Goal: Book appointment/travel/reservation

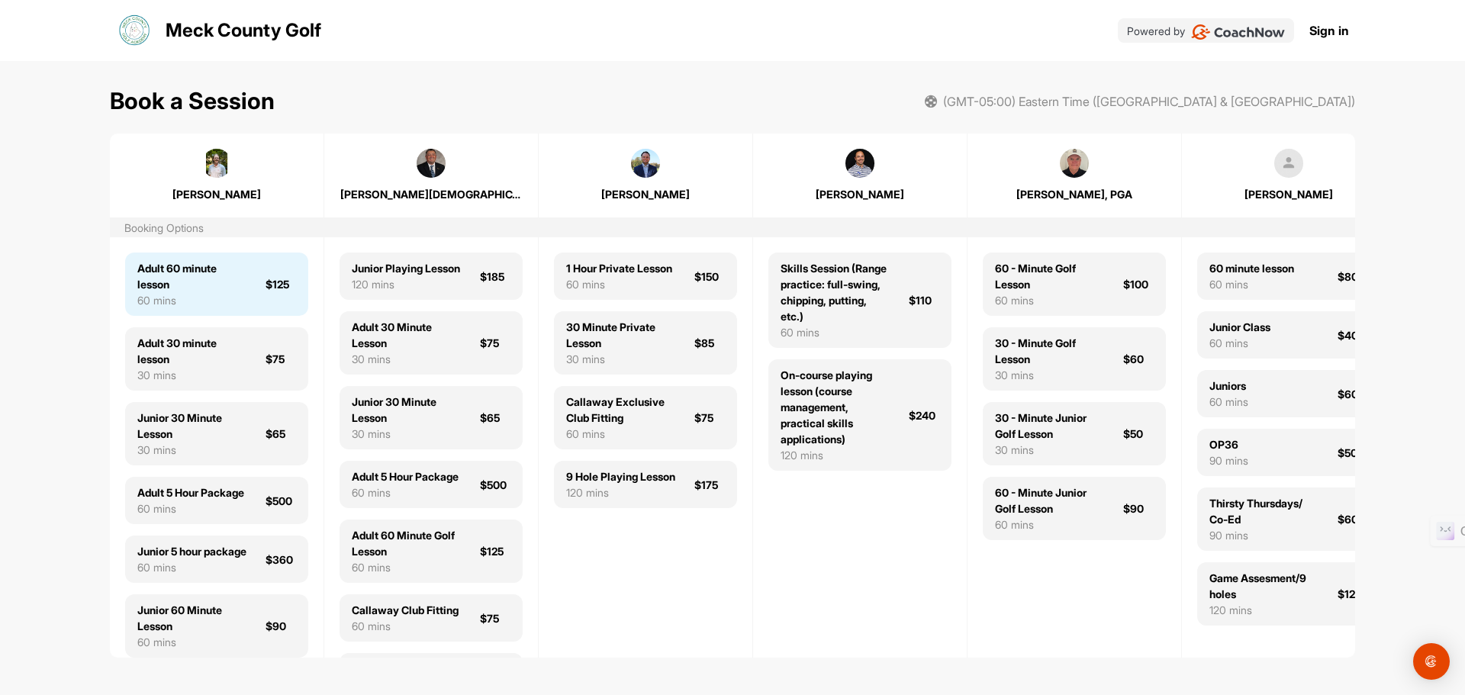
click at [163, 290] on div "Adult 60 minute lesson" at bounding box center [192, 276] width 110 height 32
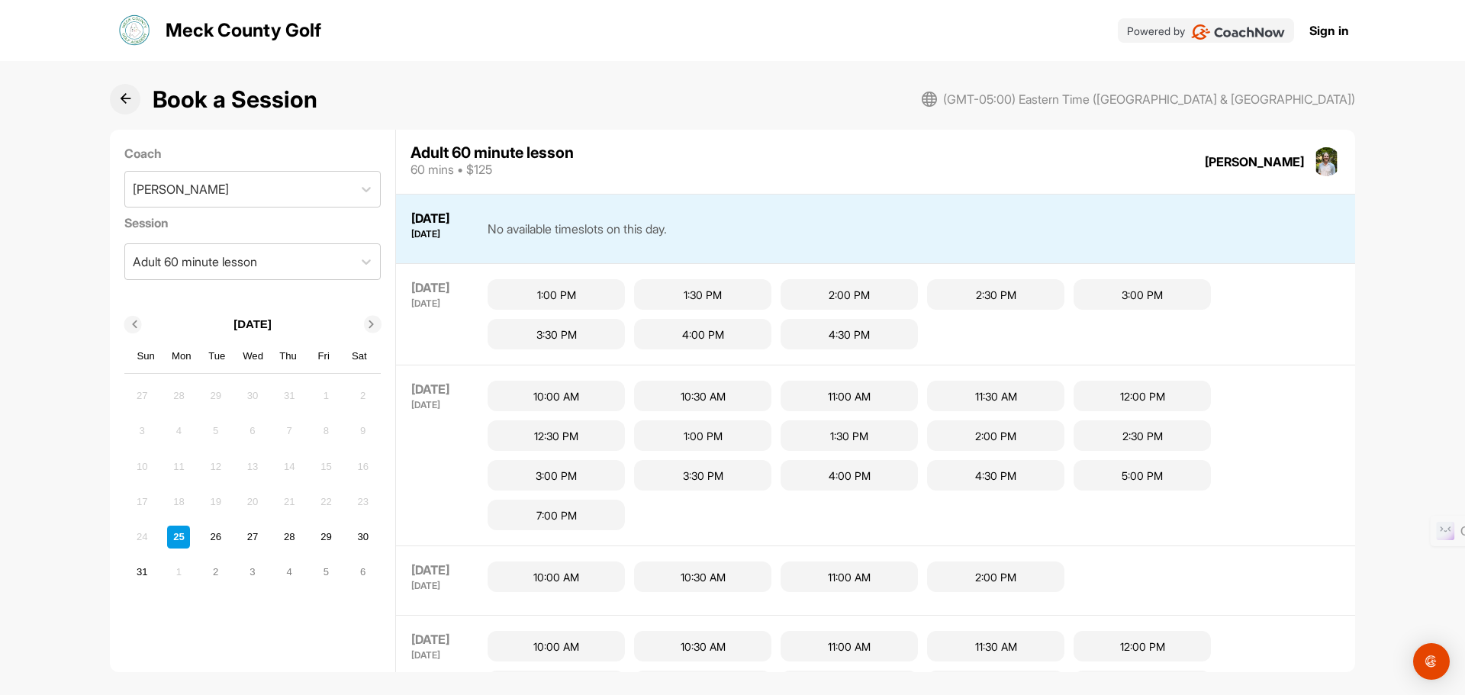
click at [1324, 164] on img at bounding box center [1326, 161] width 29 height 29
click at [581, 294] on div "1:00 PM" at bounding box center [555, 294] width 137 height 31
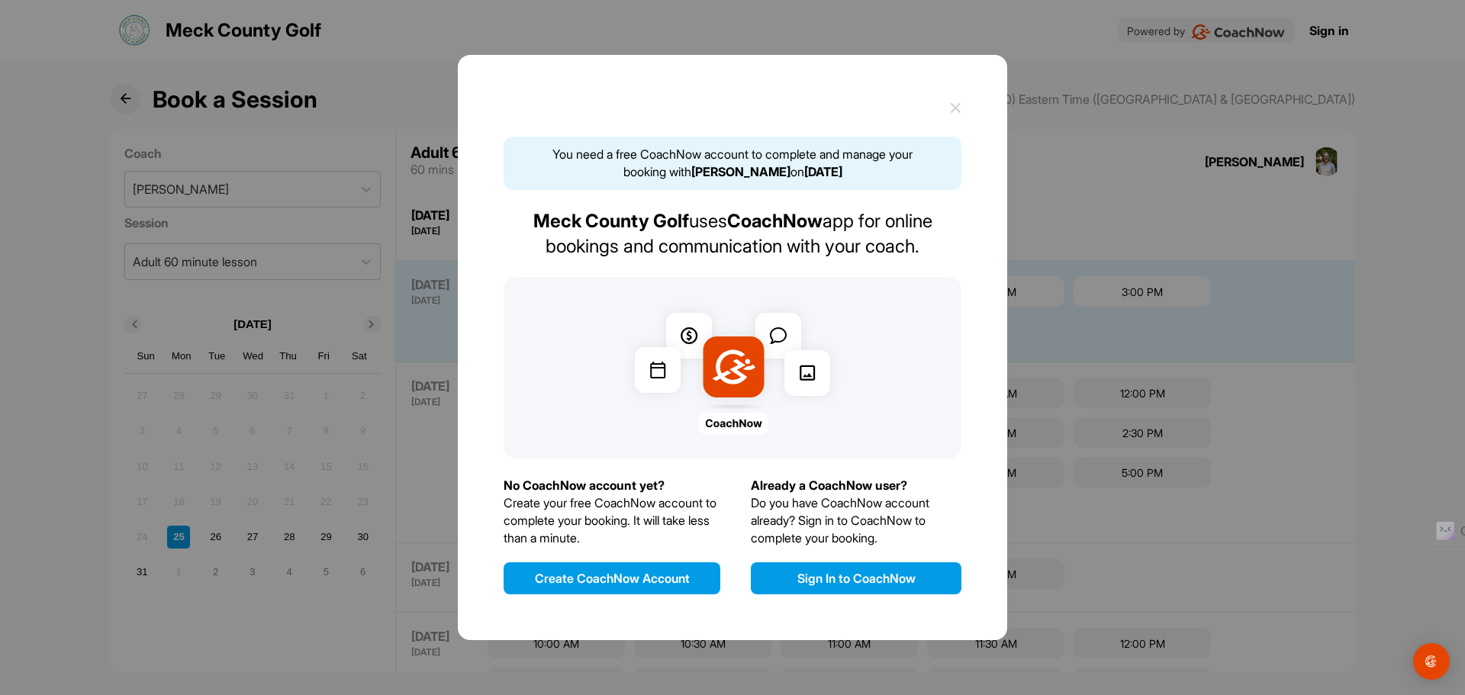
scroll to position [5, 0]
click at [964, 107] on div "You need a free CoachNow account to complete and manage your booking with [PERS…" at bounding box center [732, 347] width 549 height 585
click at [951, 105] on icon at bounding box center [955, 107] width 11 height 11
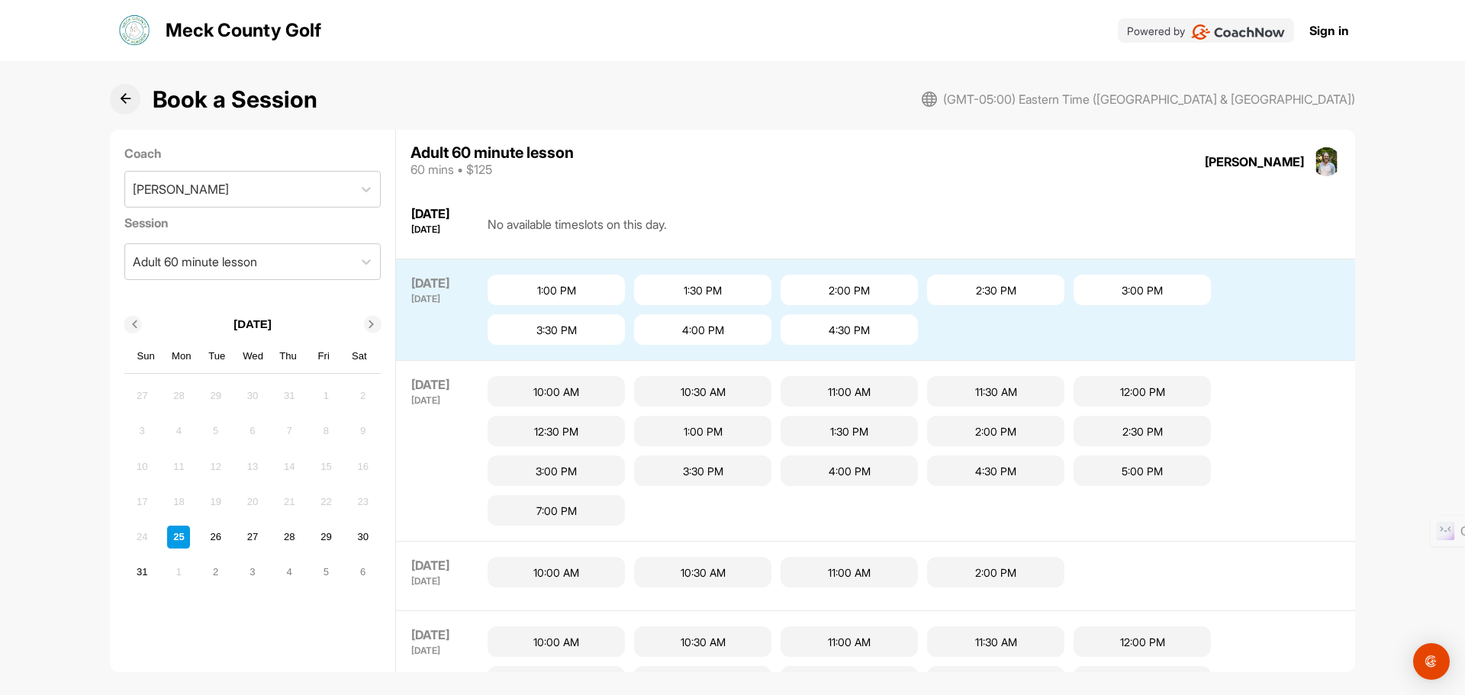
click at [116, 96] on button at bounding box center [125, 99] width 31 height 31
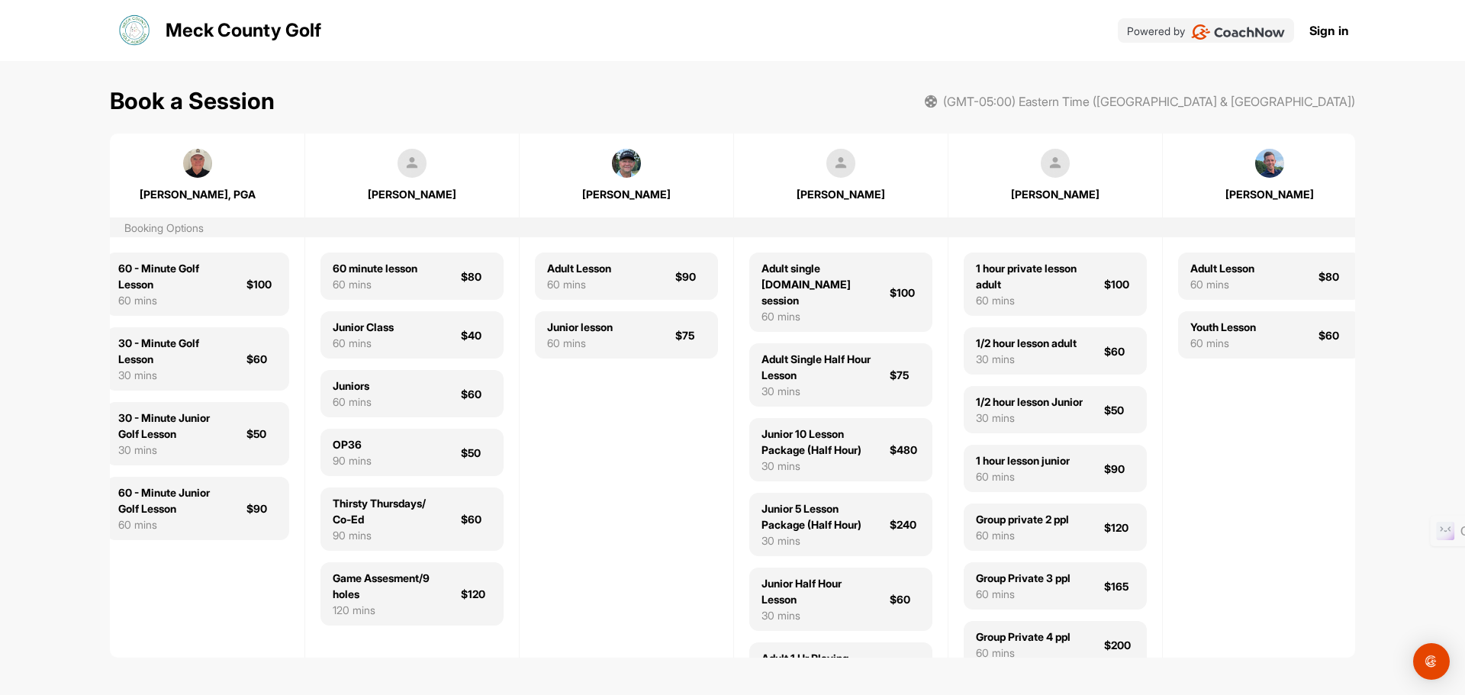
scroll to position [0, 898]
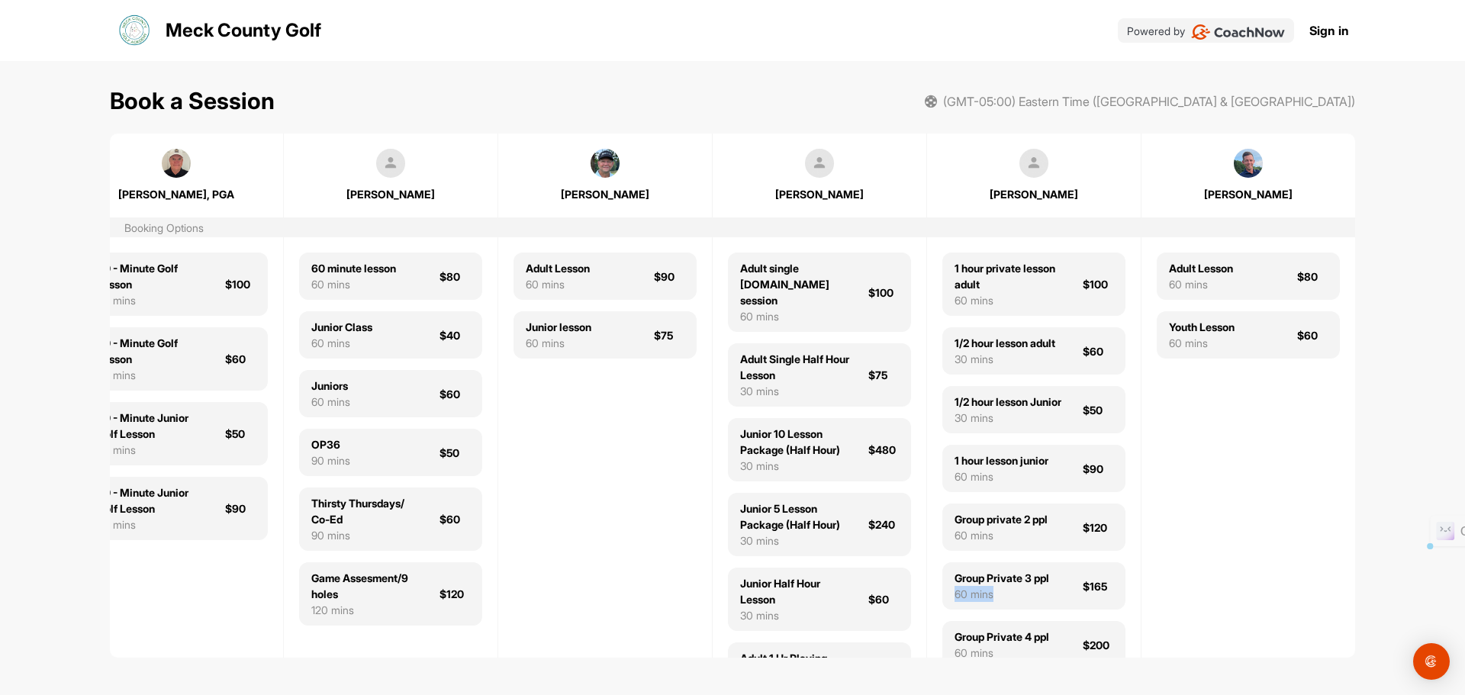
drag, startPoint x: 1057, startPoint y: 671, endPoint x: 1021, endPoint y: 665, distance: 36.2
click at [1021, 665] on div "Book a Session (GMT-05:00) Eastern Time ([GEOGRAPHIC_DATA] & [GEOGRAPHIC_DATA])…" at bounding box center [732, 368] width 1245 height 615
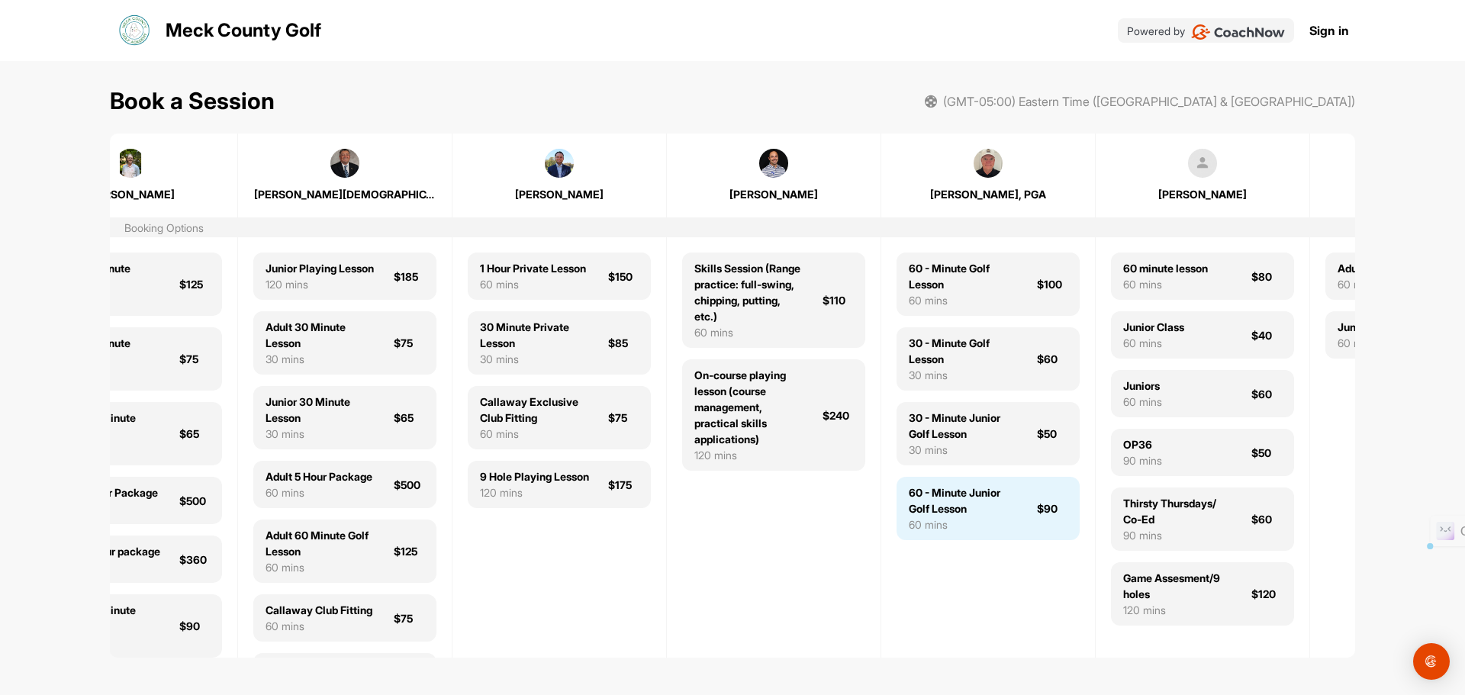
scroll to position [0, 46]
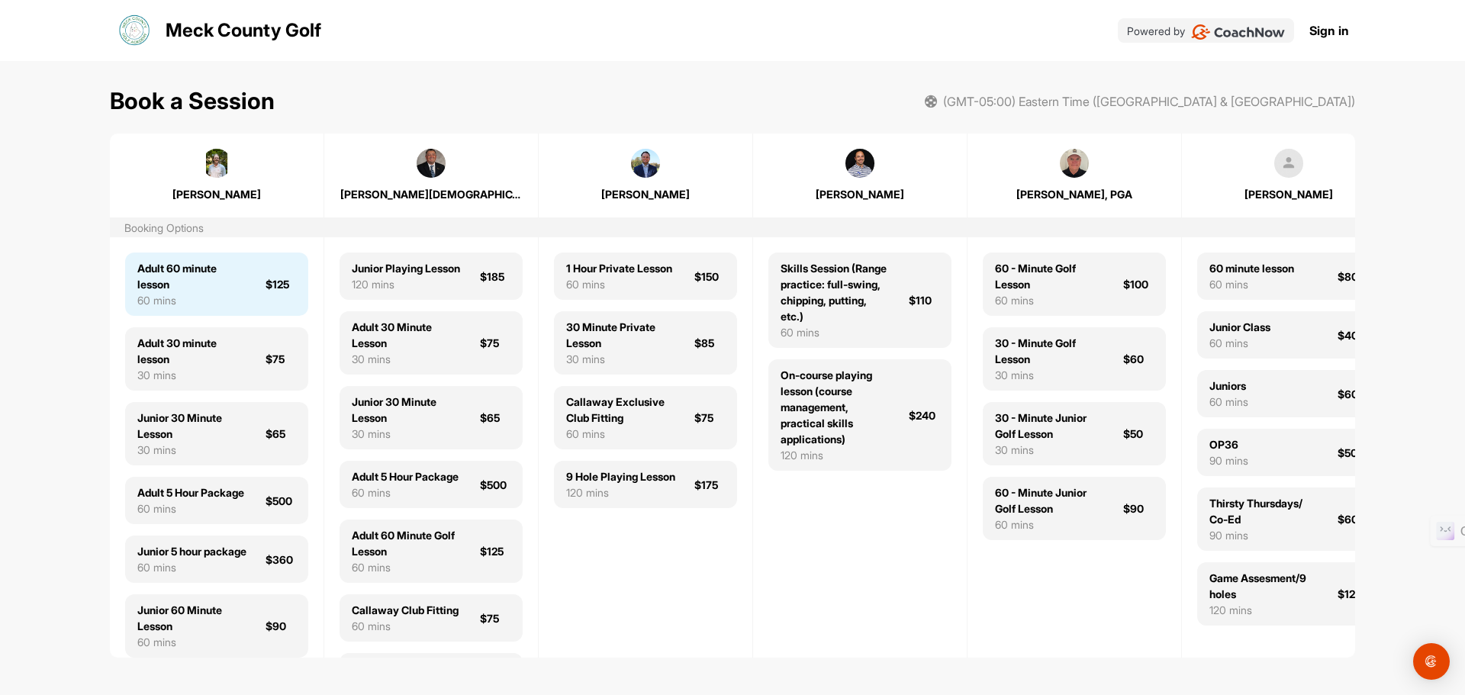
click at [207, 305] on div "60 mins" at bounding box center [192, 300] width 110 height 16
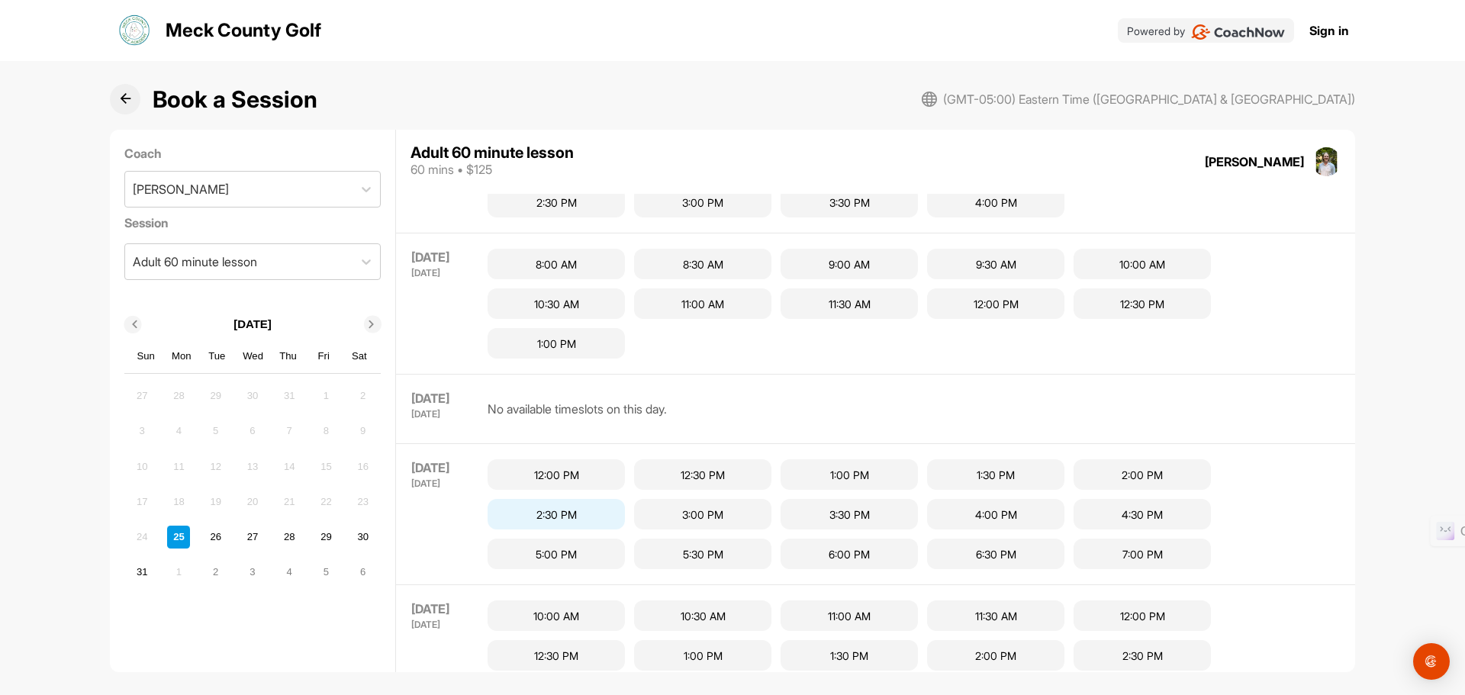
scroll to position [741, 0]
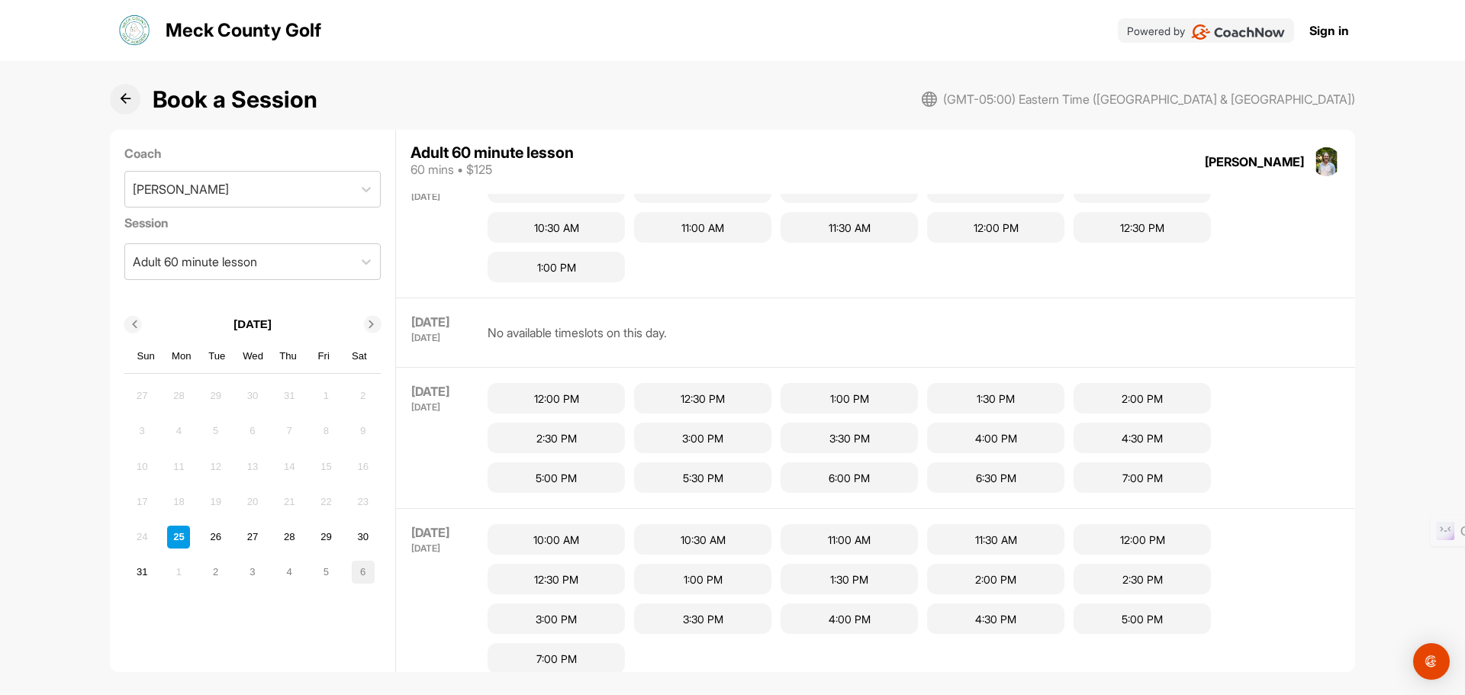
click at [357, 569] on div "6" at bounding box center [363, 572] width 23 height 23
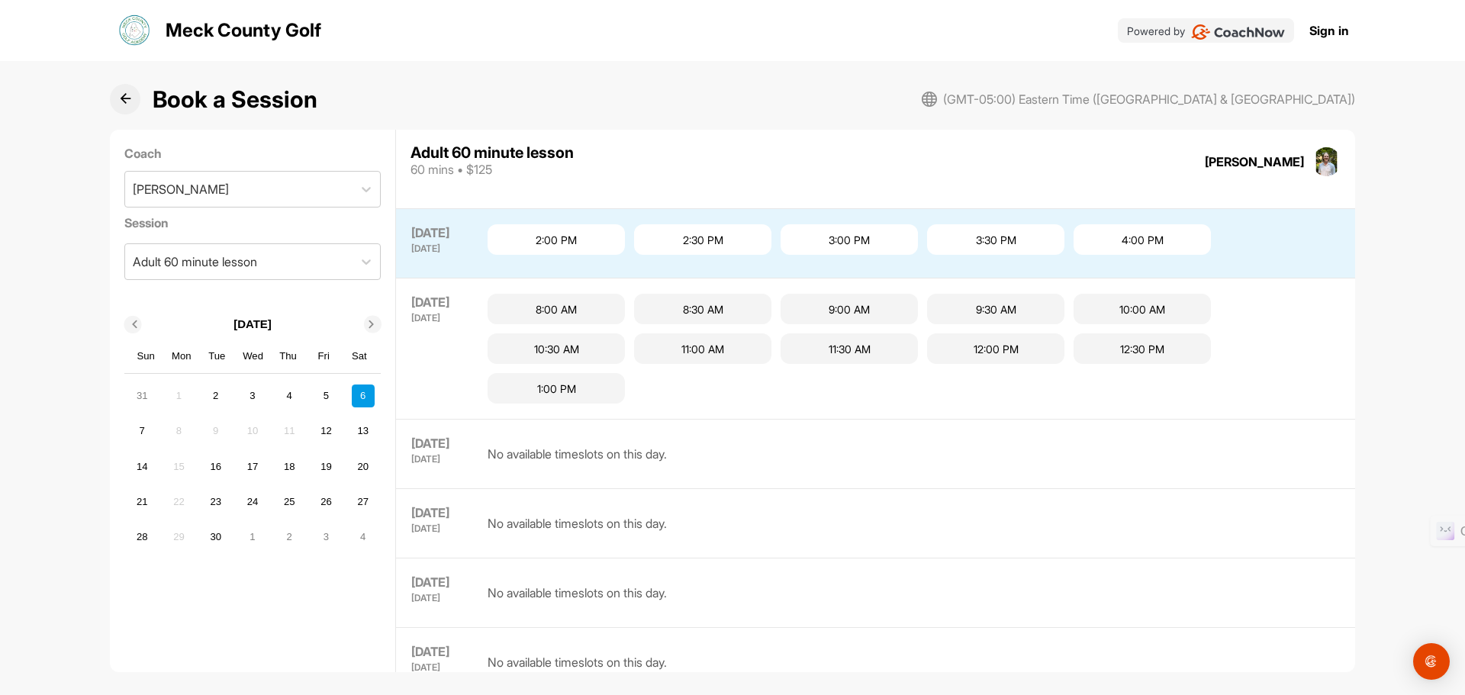
scroll to position [877, 0]
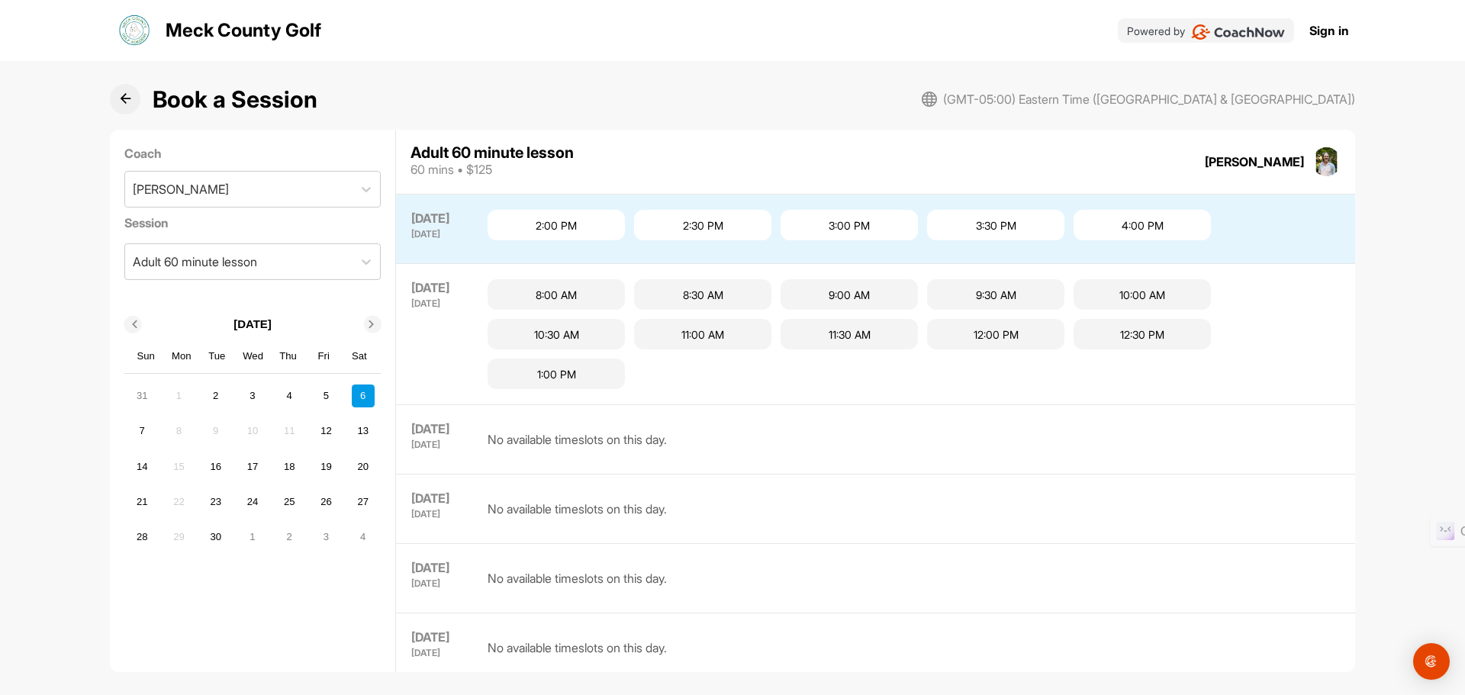
click at [135, 324] on icon at bounding box center [134, 325] width 8 height 8
click at [327, 541] on div "29" at bounding box center [325, 537] width 23 height 23
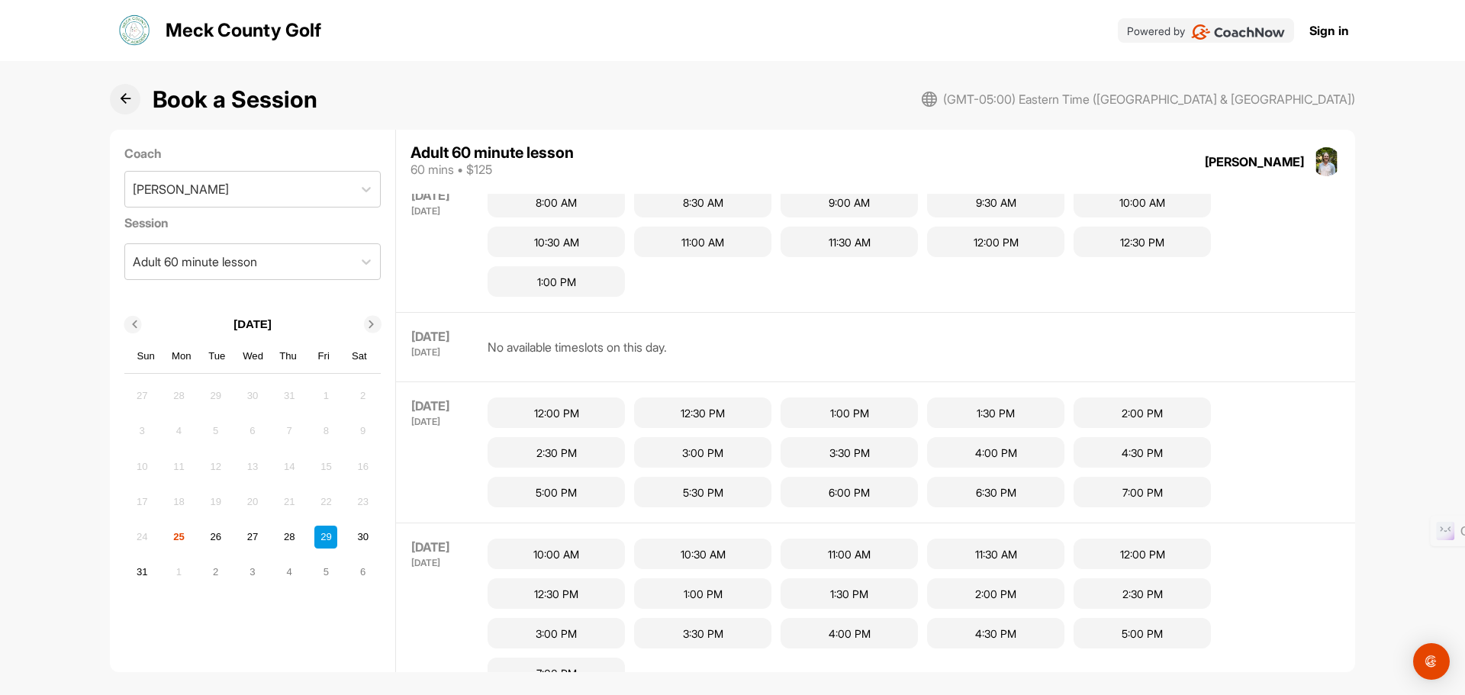
scroll to position [650, 0]
